Goal: Transaction & Acquisition: Download file/media

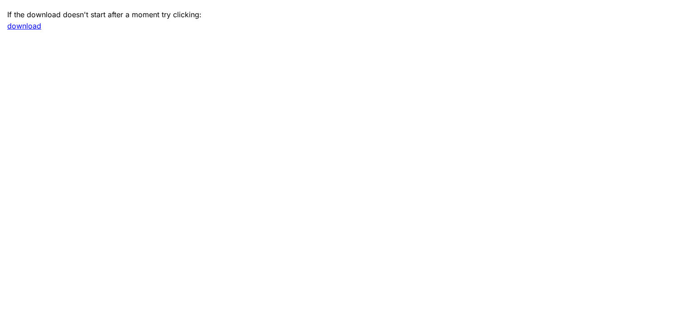
click at [32, 24] on link "download" at bounding box center [24, 25] width 34 height 9
drag, startPoint x: 277, startPoint y: 60, endPoint x: 369, endPoint y: 25, distance: 99.1
click at [288, 51] on main "If the download doesn't start after a moment try clicking: download" at bounding box center [346, 160] width 692 height 321
click at [24, 24] on link "download" at bounding box center [24, 25] width 34 height 9
drag, startPoint x: 415, startPoint y: 69, endPoint x: 475, endPoint y: 43, distance: 65.3
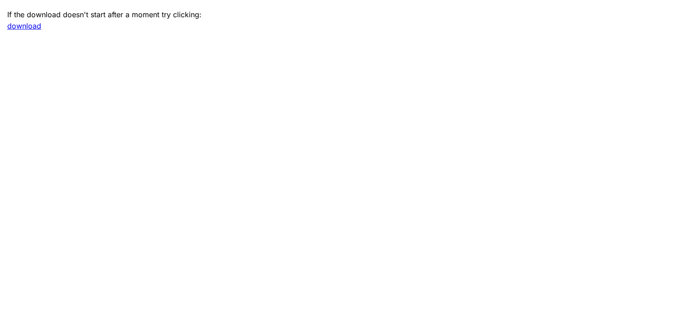
click at [422, 65] on main "If the download doesn't start after a moment try clicking: download" at bounding box center [346, 160] width 692 height 321
